Goal: Task Accomplishment & Management: Complete application form

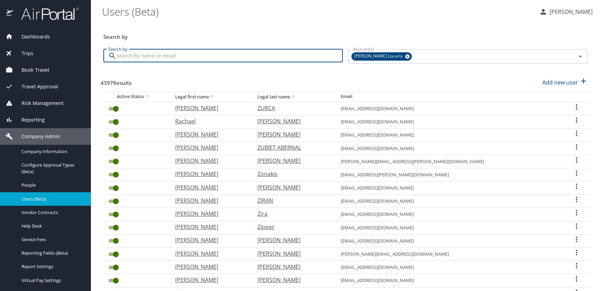
click at [164, 59] on input "Search by" at bounding box center [230, 55] width 226 height 13
paste input "lssimoyi@gmail.com"
type input "lssimoyi@gmail.com"
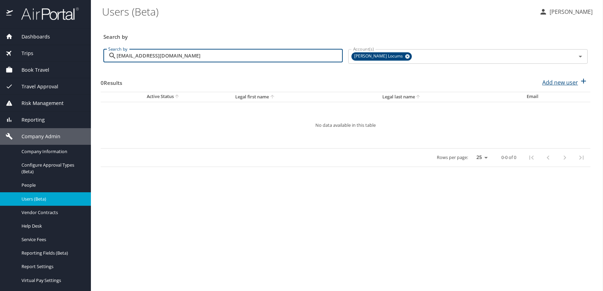
click at [554, 81] on p "Add new user" at bounding box center [560, 82] width 36 height 8
select select "US"
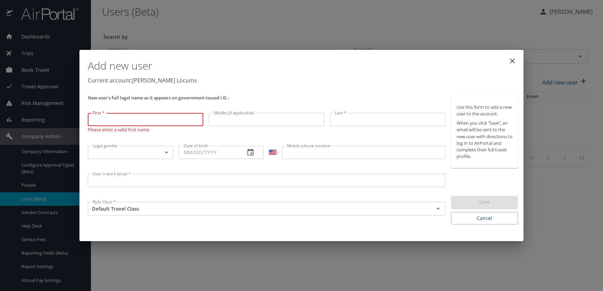
click at [116, 121] on input "First *" at bounding box center [146, 119] width 116 height 13
paste input "Linda Shupikayi Simoyi"
drag, startPoint x: 154, startPoint y: 119, endPoint x: 106, endPoint y: 119, distance: 47.5
click at [106, 119] on input "Linda Shupikayi Simoyi" at bounding box center [146, 119] width 116 height 13
type input "Linda"
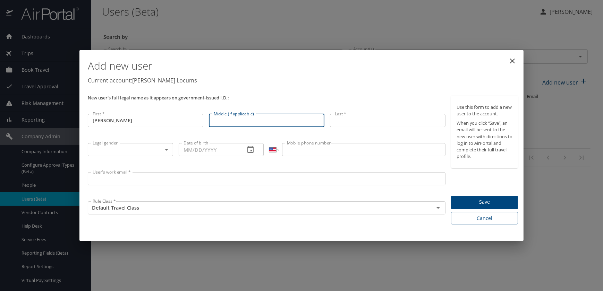
drag, startPoint x: 231, startPoint y: 121, endPoint x: 227, endPoint y: 121, distance: 3.5
click at [231, 121] on input "Middle (if applicable)" at bounding box center [267, 120] width 116 height 13
paste input "Linda Shupikayi Simoyi"
drag, startPoint x: 229, startPoint y: 120, endPoint x: 160, endPoint y: 113, distance: 69.0
click at [171, 119] on div "New user's full legal name as it appears on government-issued I.D.: First * Lin…" at bounding box center [266, 160] width 363 height 135
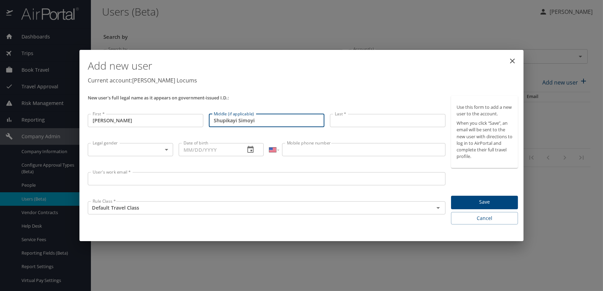
drag, startPoint x: 264, startPoint y: 121, endPoint x: 238, endPoint y: 121, distance: 25.3
click at [238, 121] on input "Shupikayi Simoyi" at bounding box center [267, 120] width 116 height 13
type input "Shupikayi"
click at [346, 122] on input "Last *" at bounding box center [388, 120] width 116 height 13
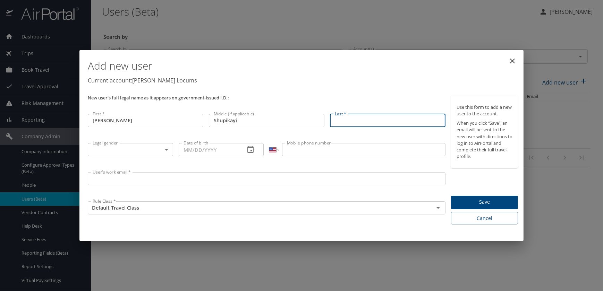
paste input "Linda Shupikayi Simoyi"
drag, startPoint x: 349, startPoint y: 119, endPoint x: 288, endPoint y: 120, distance: 61.4
click at [288, 120] on div "New user's full legal name as it appears on government-issued I.D.: First * Lin…" at bounding box center [266, 160] width 363 height 135
drag, startPoint x: 360, startPoint y: 118, endPoint x: 285, endPoint y: 113, distance: 75.4
click at [287, 114] on div "New user's full legal name as it appears on government-issued I.D.: First * Lin…" at bounding box center [266, 160] width 363 height 135
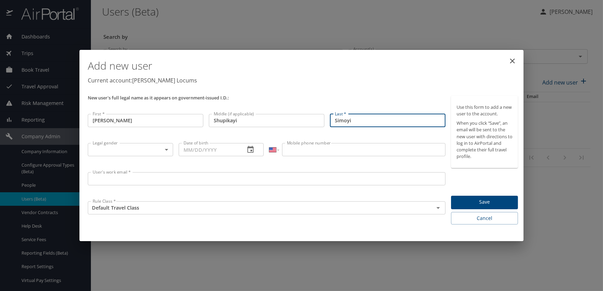
type input "Simoyi"
click at [136, 151] on body "Dashboards AirPortal 360™ Manager My Travel Dashboard Trips Airtinerary® Lookup…" at bounding box center [301, 145] width 603 height 291
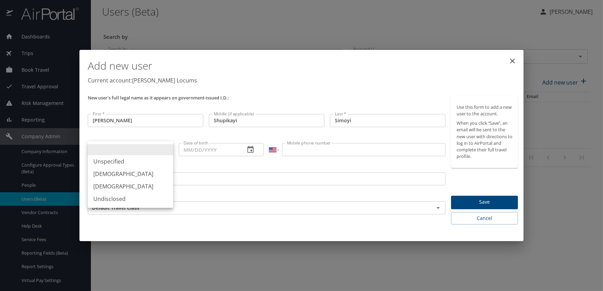
drag, startPoint x: 109, startPoint y: 184, endPoint x: 131, endPoint y: 179, distance: 23.1
click at [109, 184] on li "Female" at bounding box center [130, 186] width 85 height 12
type input "Female"
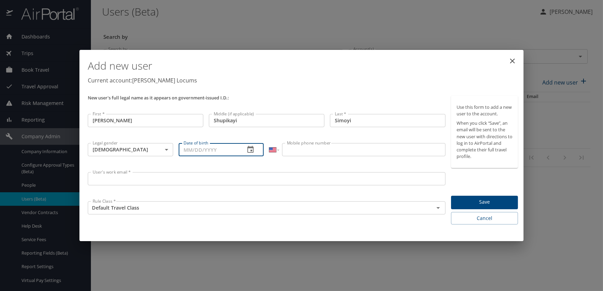
click at [210, 147] on input "Date of birth" at bounding box center [209, 149] width 61 height 13
paste input "11/23/1982"
type input "11/23/1982"
drag, startPoint x: 283, startPoint y: 146, endPoint x: 297, endPoint y: 151, distance: 14.9
click at [283, 146] on input "Mobile phone number" at bounding box center [363, 149] width 163 height 13
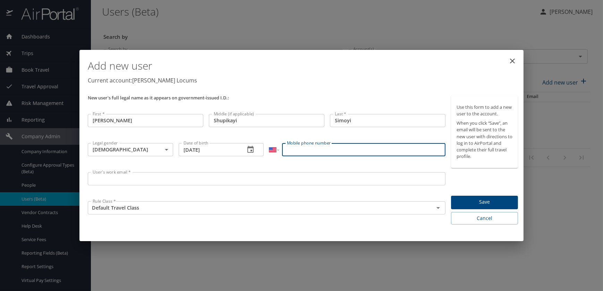
paste input "(321) 444-9788"
type input "(321) 444-9788"
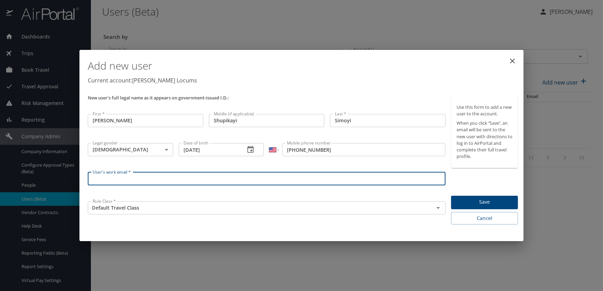
click at [108, 176] on input "User's work email *" at bounding box center [267, 178] width 358 height 13
paste input "lssimoyi@gmail.com"
type input "lssimoyi@gmail.com"
click at [485, 204] on span "Save" at bounding box center [485, 202] width 56 height 9
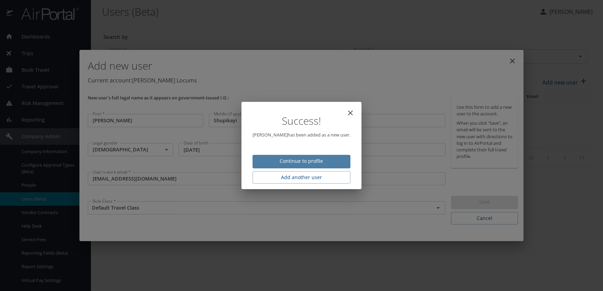
click at [312, 160] on span "Continue to profile" at bounding box center [301, 161] width 87 height 9
select select "US"
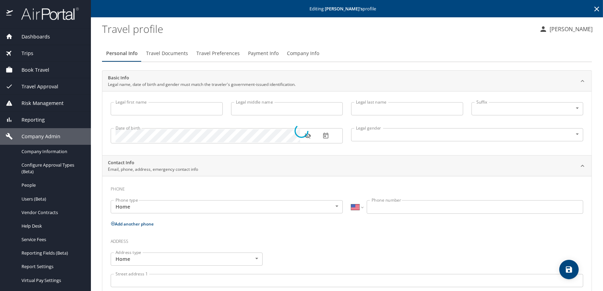
type input "Linda"
type input "Shupikayi"
type input "Simoyi"
type input "Female"
select select "US"
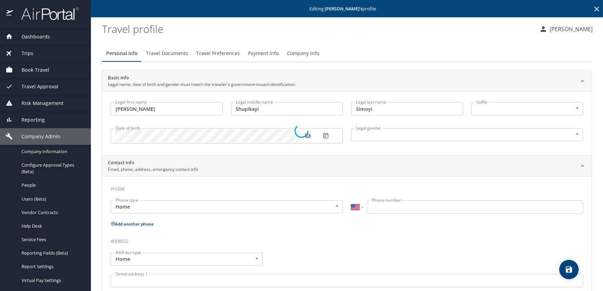
select select "US"
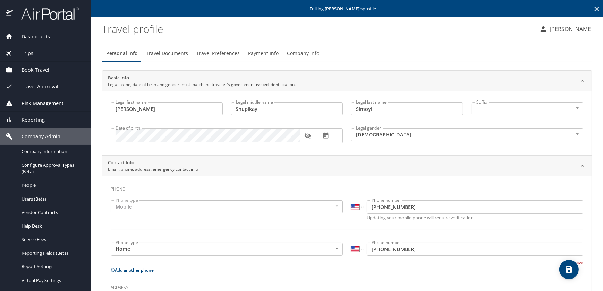
click at [204, 53] on span "Travel Preferences" at bounding box center [217, 53] width 43 height 9
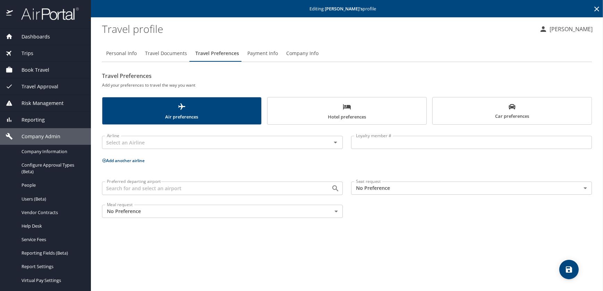
click at [572, 267] on icon "save" at bounding box center [569, 270] width 8 height 8
